Goal: Find specific page/section: Find specific page/section

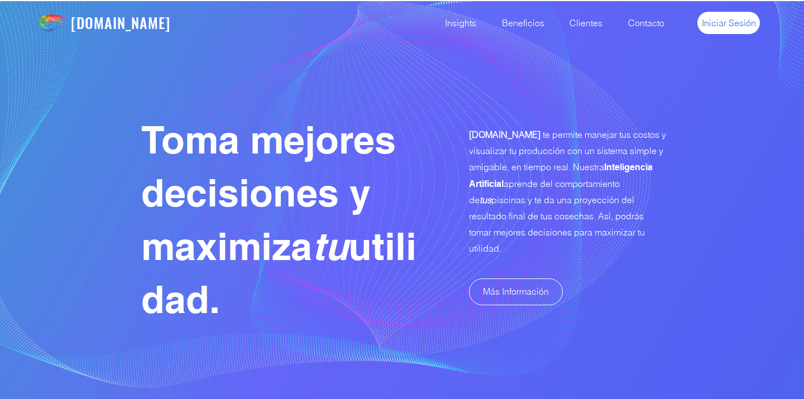
click at [743, 21] on span "Iniciar Sesión" at bounding box center [729, 23] width 54 height 12
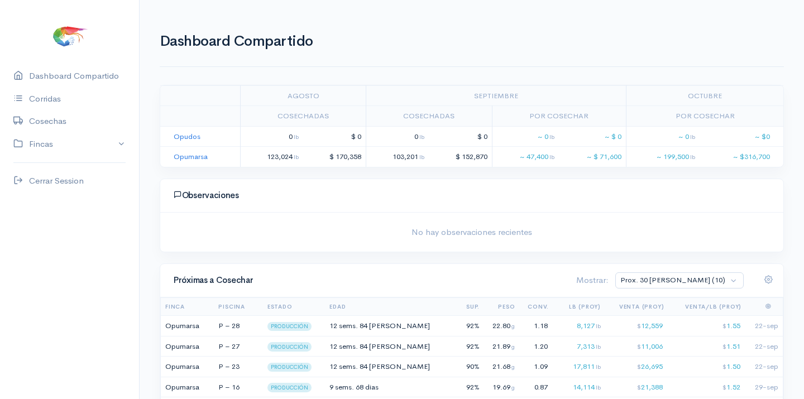
click at [83, 162] on div "Dashboard Compartido Corridas Cosechas Fincas Opudos Opumarsa Cerrar Session" at bounding box center [69, 229] width 139 height 328
click at [75, 178] on link "Cerrar Session" at bounding box center [69, 181] width 139 height 23
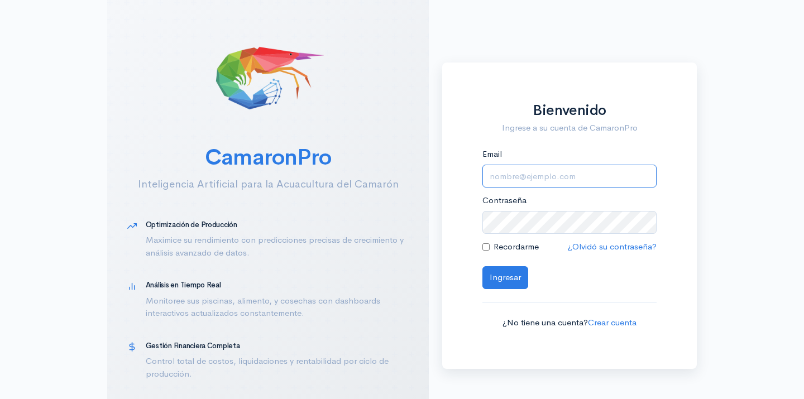
type input "[EMAIL_ADDRESS][DOMAIN_NAME]"
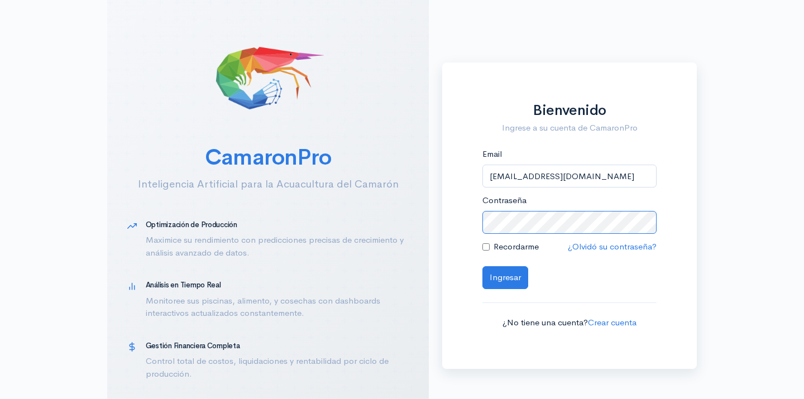
click at [505, 276] on button "Ingresar" at bounding box center [505, 277] width 46 height 23
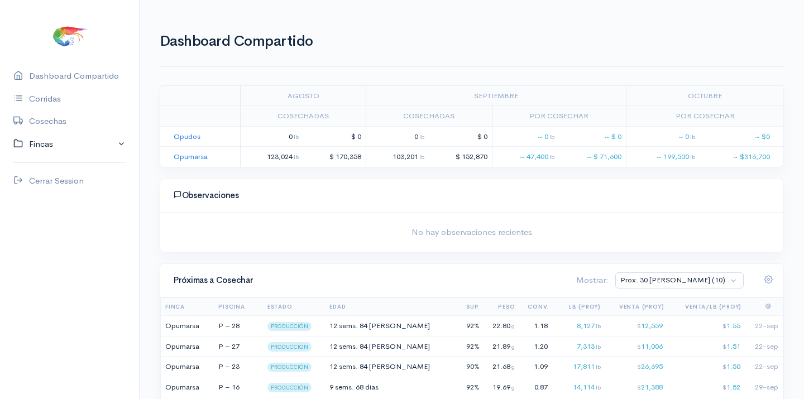
click at [47, 144] on link "Fincas" at bounding box center [69, 144] width 139 height 23
click at [56, 184] on div "Opumarsa" at bounding box center [48, 187] width 39 height 13
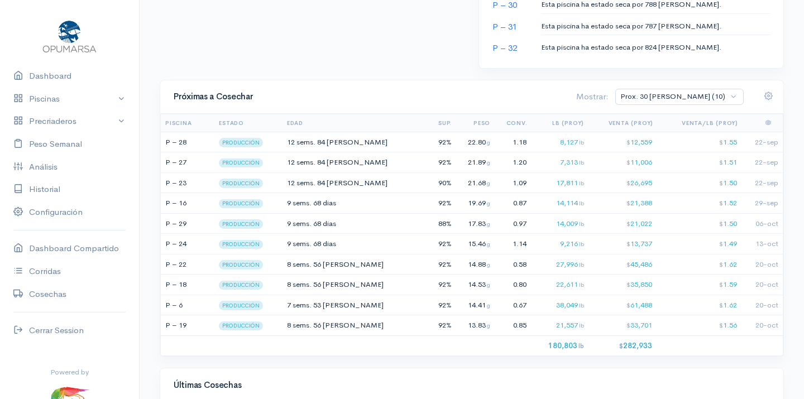
scroll to position [742, 0]
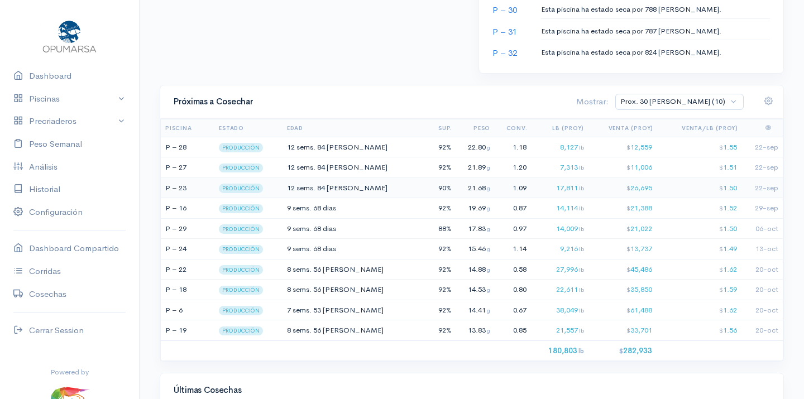
click at [331, 179] on td "12 sems. 84 [PERSON_NAME]" at bounding box center [357, 188] width 145 height 21
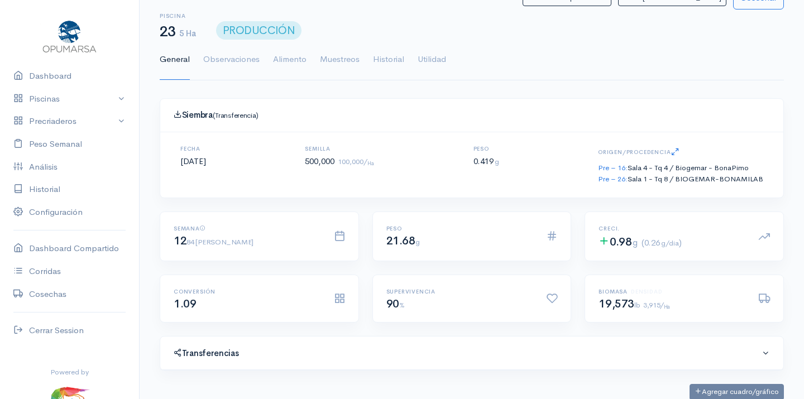
scroll to position [167, 342]
click at [434, 56] on link "Utilidad" at bounding box center [432, 60] width 28 height 40
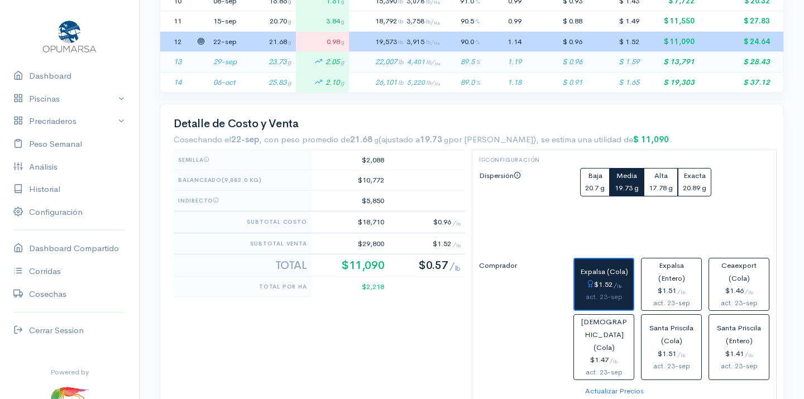
scroll to position [467, 0]
